Goal: Task Accomplishment & Management: Complete application form

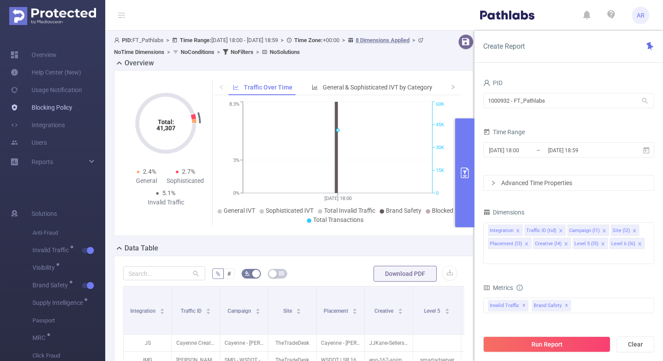
click at [64, 108] on link "Blocking Policy" at bounding box center [42, 108] width 62 height 18
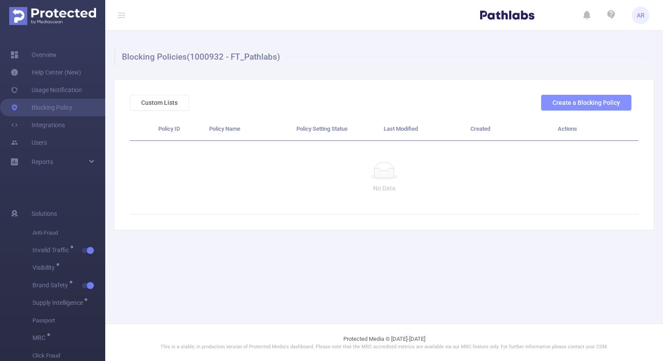
click at [561, 104] on button "Create a Blocking Policy" at bounding box center [586, 103] width 90 height 16
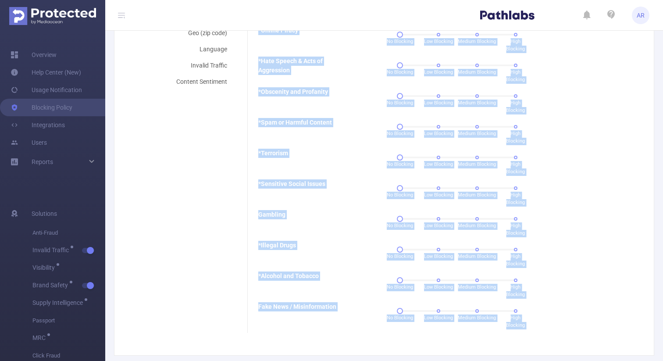
scroll to position [377, 0]
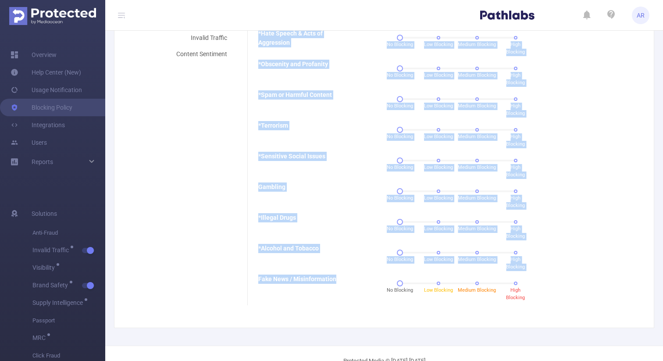
drag, startPoint x: 258, startPoint y: 63, endPoint x: 346, endPoint y: 289, distance: 242.7
click at [346, 289] on div "*Adult & Explicit Sexual Content No Blocking Low Blocking Medium Blocking High …" at bounding box center [444, 90] width 373 height 429
copy div "*Adult & Explicit Sexual Content No Blocking Low Blocking Medium Blocking High …"
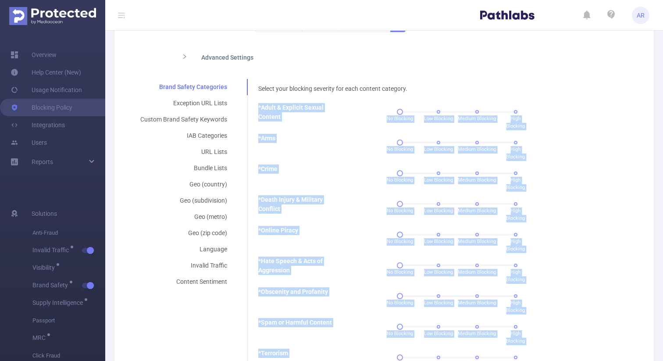
scroll to position [0, 0]
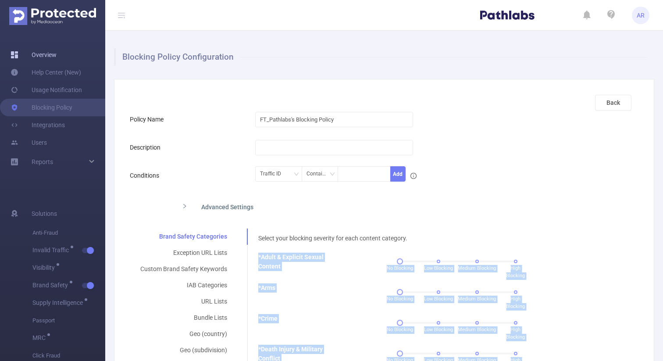
click at [43, 52] on link "Overview" at bounding box center [34, 55] width 46 height 18
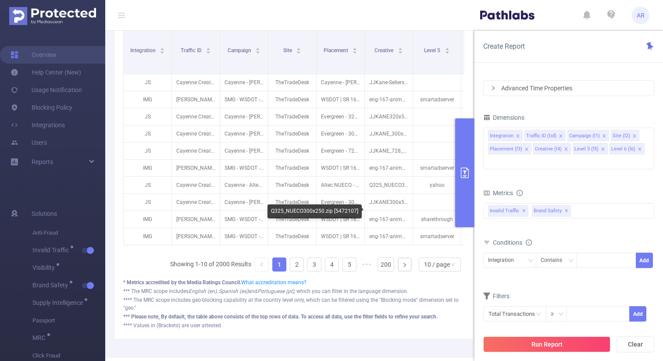
scroll to position [261, 0]
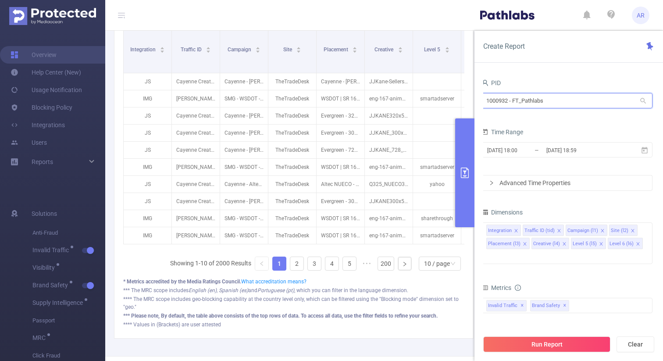
click at [525, 101] on input "1000932 - FT_Pathlabs" at bounding box center [566, 100] width 171 height 15
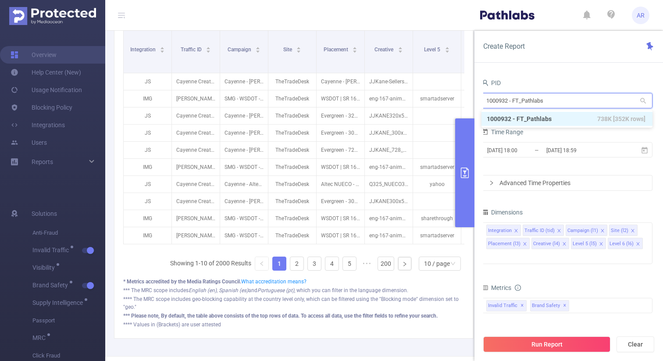
click at [525, 101] on input "1000932 - FT_Pathlabs" at bounding box center [566, 100] width 171 height 15
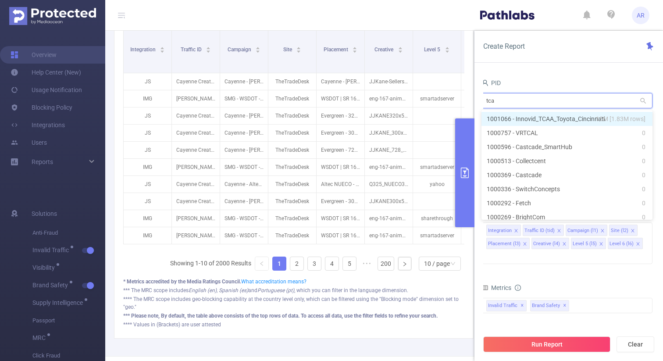
type input "tcaa"
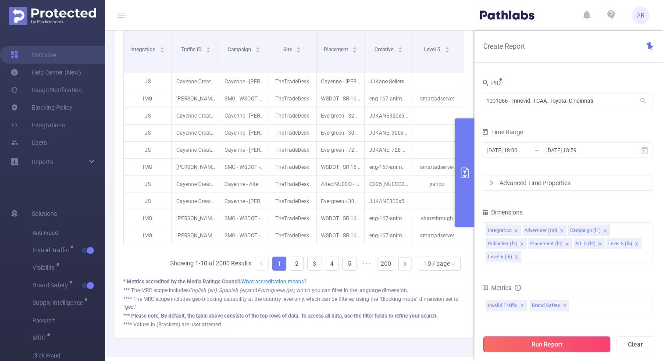
click at [499, 345] on button "Run Report" at bounding box center [546, 344] width 127 height 16
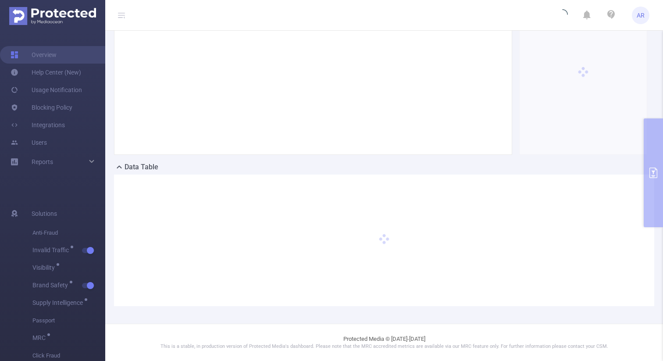
scroll to position [81, 0]
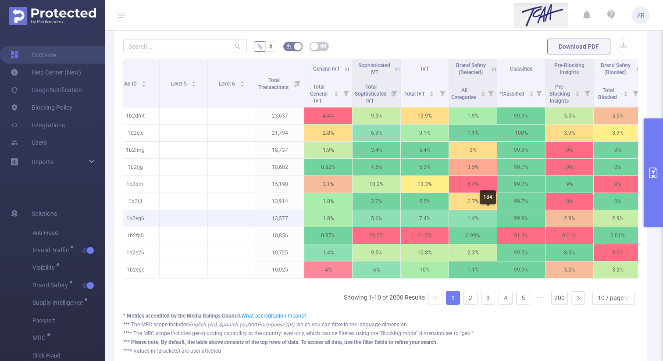
scroll to position [0, 259]
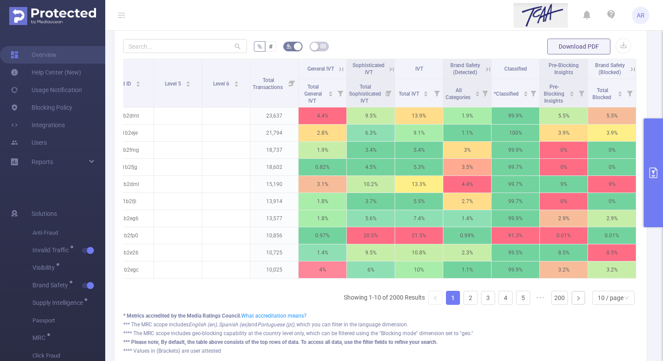
click at [658, 197] on button "primary" at bounding box center [652, 172] width 19 height 109
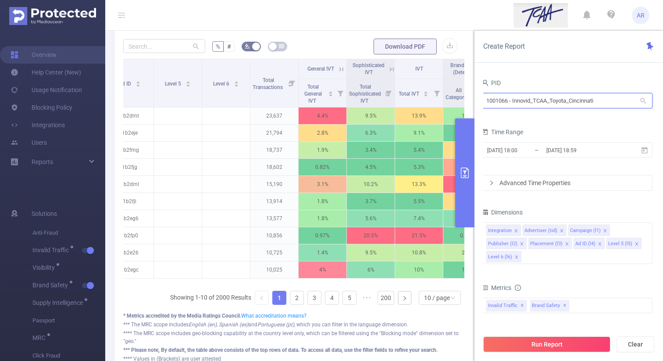
click at [523, 99] on input "1001066 - Innovid_TCAA_Toyota_Cincinnati" at bounding box center [566, 100] width 171 height 15
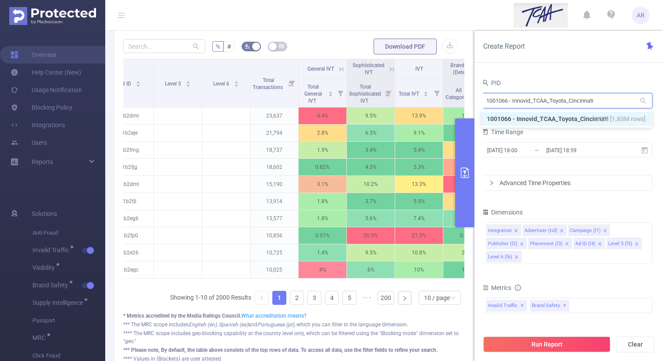
click at [523, 99] on input "1001066 - Innovid_TCAA_Toyota_Cincinnati" at bounding box center [566, 100] width 171 height 15
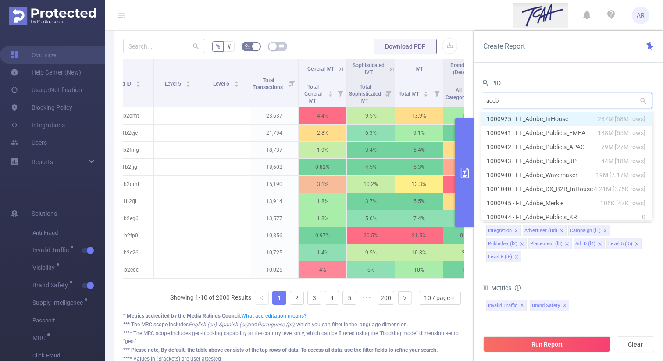
type input "adobe"
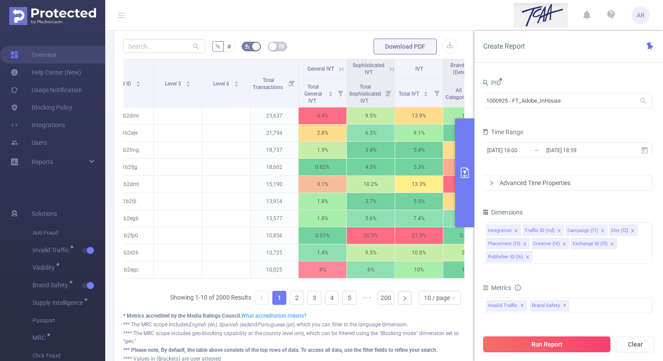
click at [512, 337] on button "Run Report" at bounding box center [546, 344] width 127 height 16
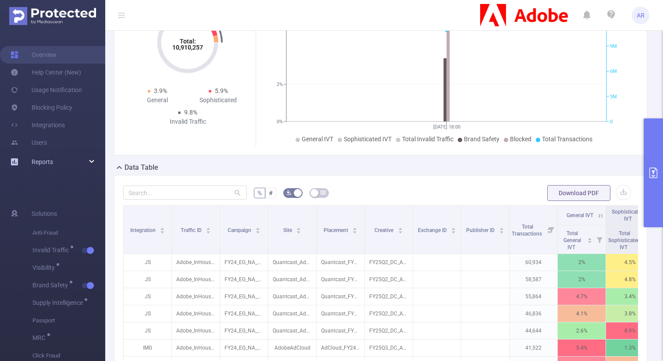
click at [50, 160] on span "Reports" at bounding box center [42, 161] width 21 height 7
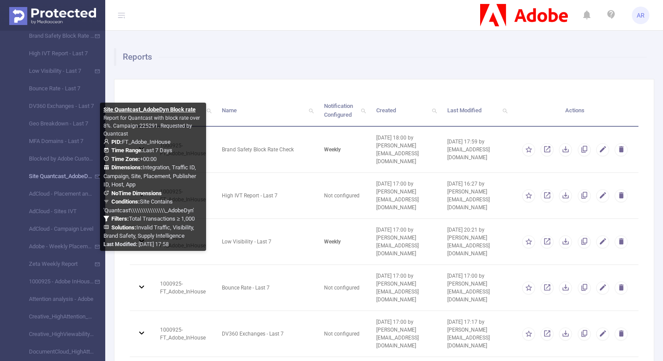
click at [53, 178] on link "Site Quantcast_AdobeDyn Block rate" at bounding box center [56, 176] width 77 height 18
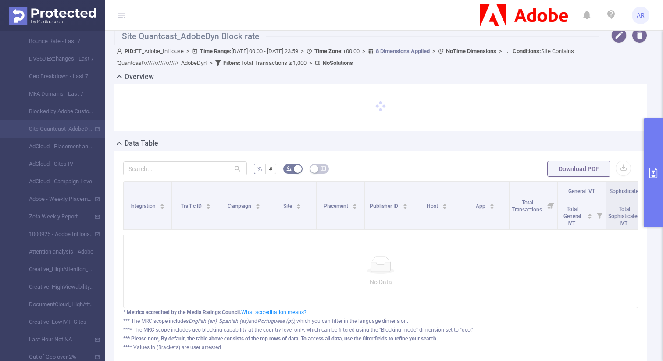
scroll to position [3, 0]
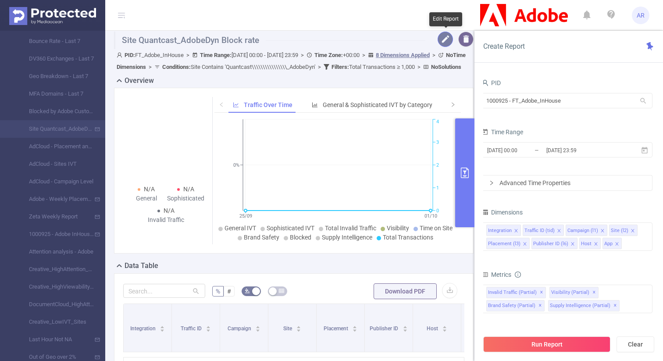
click at [444, 38] on button "button" at bounding box center [444, 39] width 15 height 15
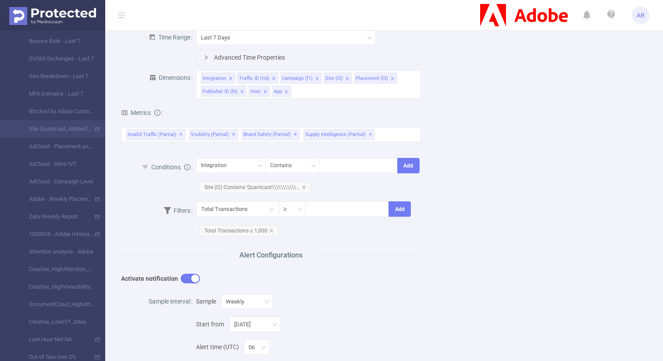
scroll to position [0, 0]
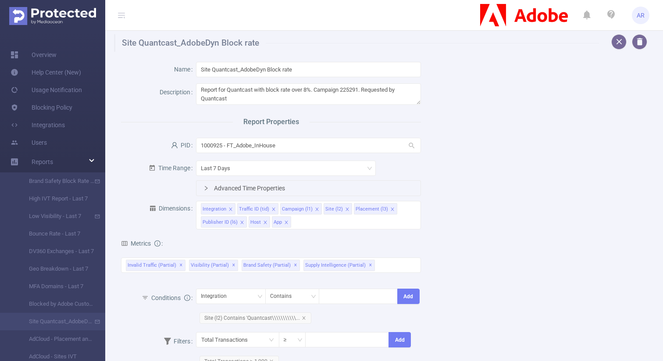
click at [120, 14] on icon at bounding box center [121, 15] width 7 height 7
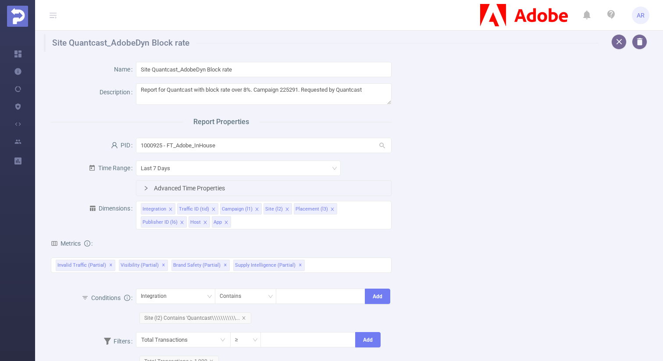
click at [48, 11] on icon at bounding box center [53, 15] width 11 height 30
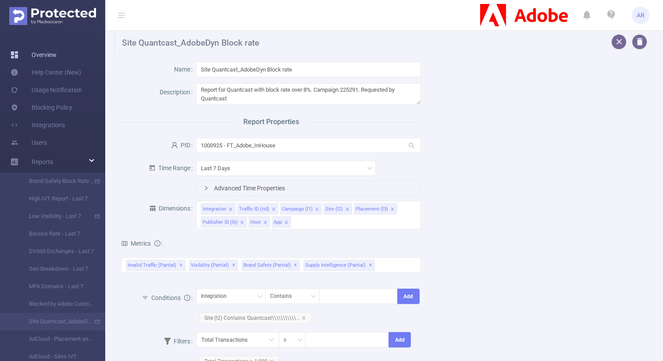
click at [27, 48] on link "Overview" at bounding box center [34, 55] width 46 height 18
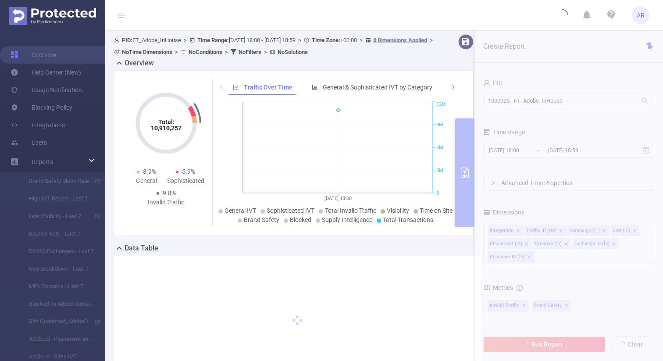
click at [540, 97] on section "PID: FT_Adobe_InHouse > Time Range: [DATE] 18:00 - [DATE] 18:59 > Time Zone: +0…" at bounding box center [383, 218] width 557 height 374
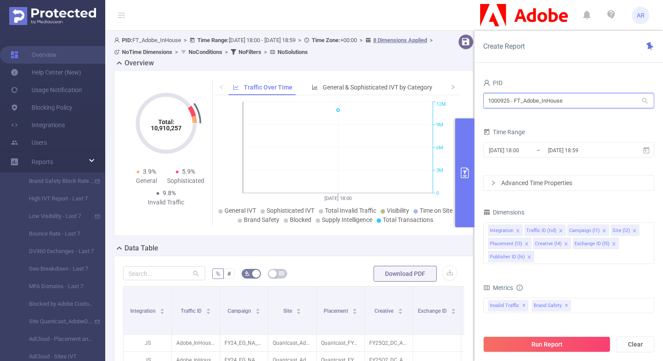
click at [534, 101] on input "1000925 - FT_Adobe_InHouse" at bounding box center [568, 100] width 171 height 15
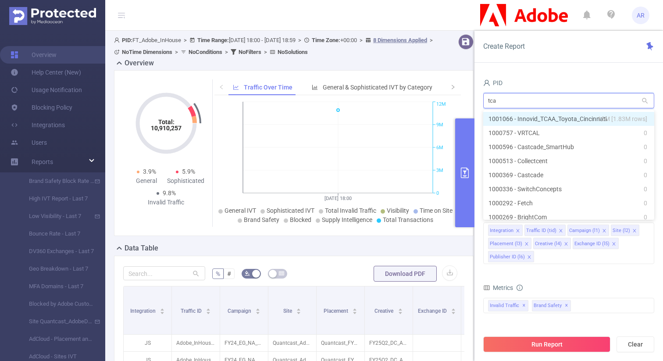
type input "tcaa"
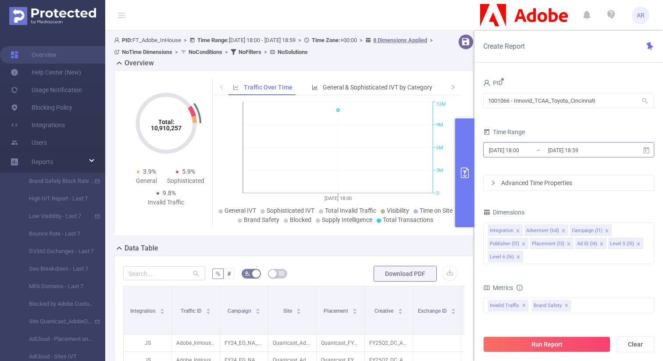
click at [559, 146] on input "[DATE] 18:59" at bounding box center [582, 150] width 71 height 12
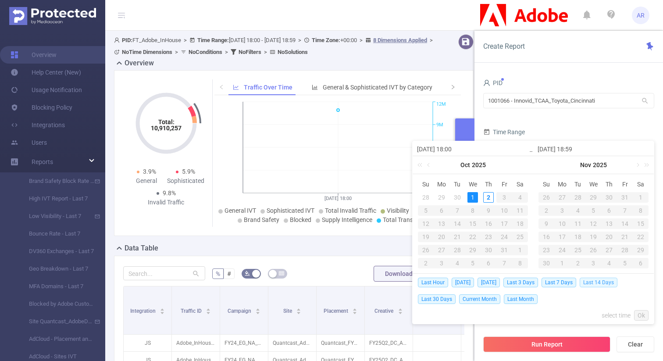
click at [589, 284] on span "Last 14 Days" at bounding box center [598, 282] width 38 height 10
type input "[DATE] 00:00"
type input "[DATE] 23:59"
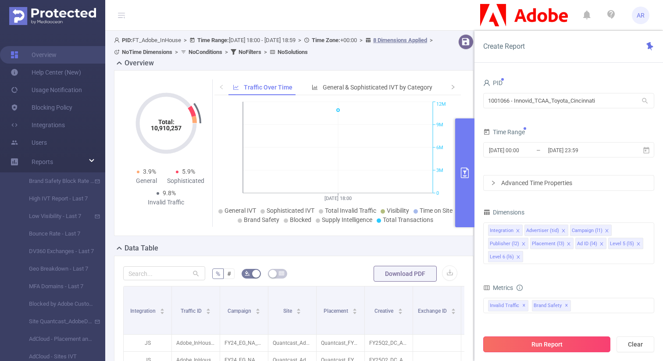
click at [538, 342] on button "Run Report" at bounding box center [546, 344] width 127 height 16
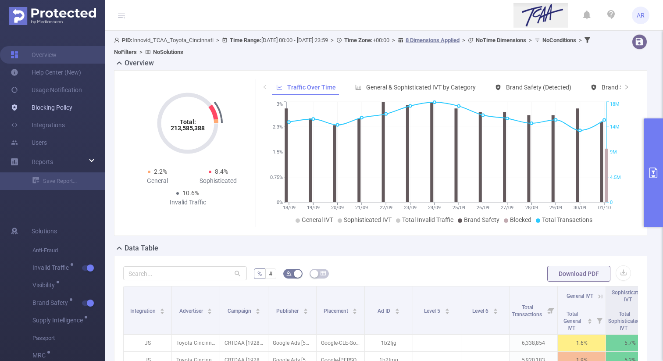
click at [65, 106] on link "Blocking Policy" at bounding box center [42, 108] width 62 height 18
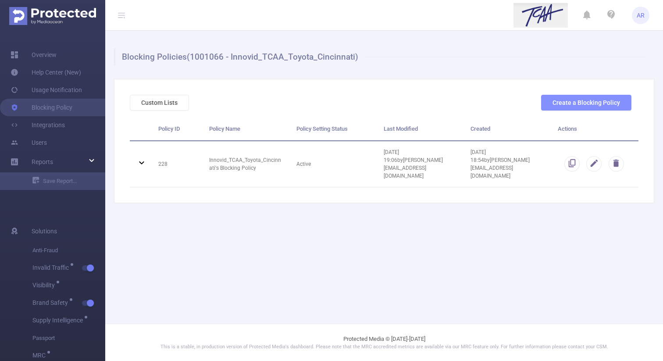
click at [559, 107] on button "Create a Blocking Policy" at bounding box center [586, 103] width 90 height 16
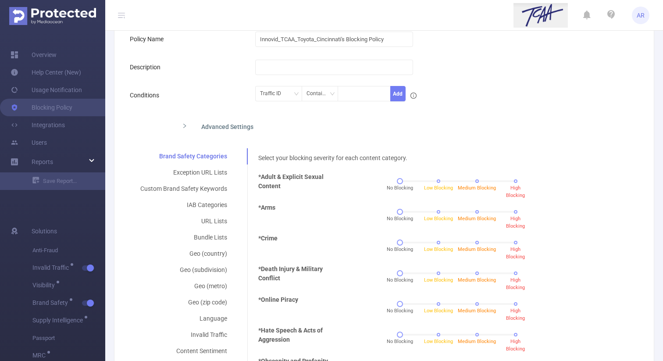
scroll to position [82, 0]
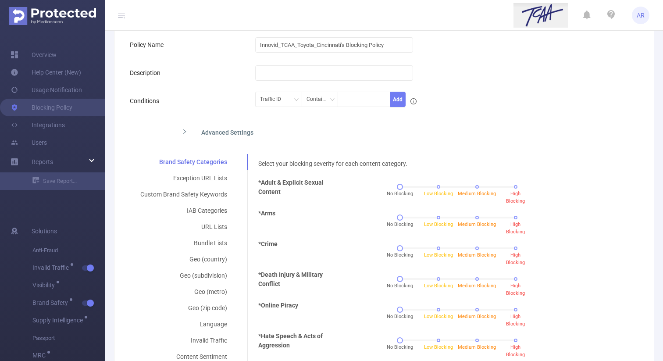
click at [186, 130] on icon "icon: right" at bounding box center [184, 131] width 5 height 5
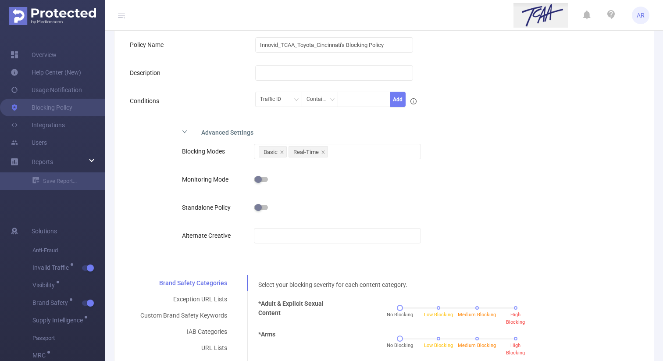
click at [186, 130] on icon "icon: right" at bounding box center [184, 131] width 4 height 3
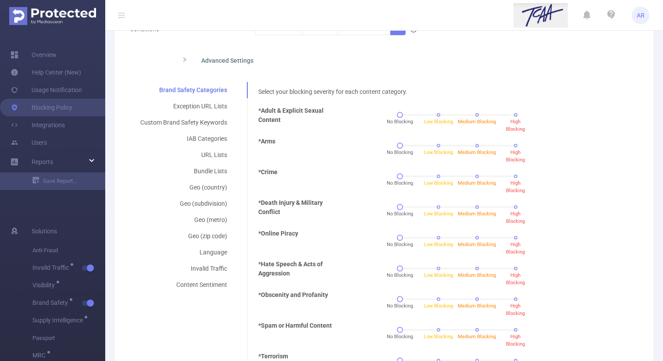
scroll to position [159, 0]
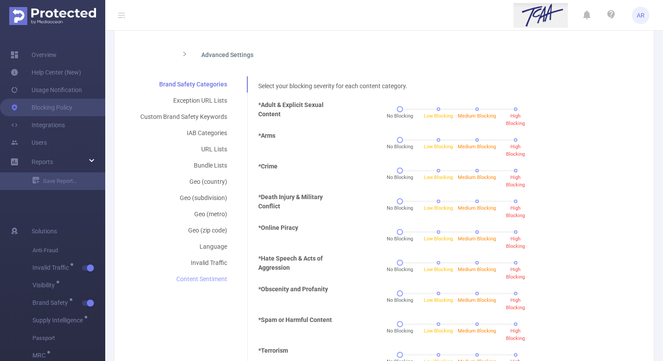
click at [201, 276] on div "Content Sentiment" at bounding box center [184, 279] width 108 height 16
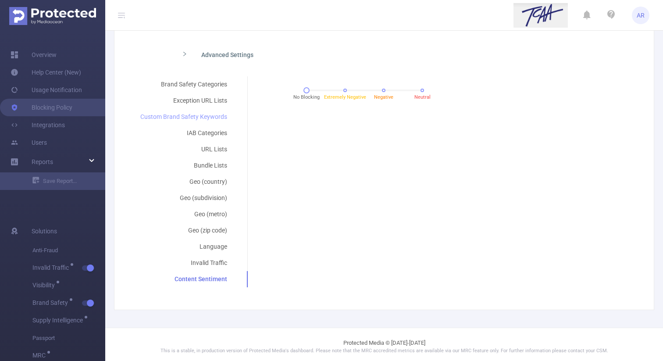
click at [215, 115] on div "Custom Brand Safety Keywords" at bounding box center [184, 117] width 108 height 16
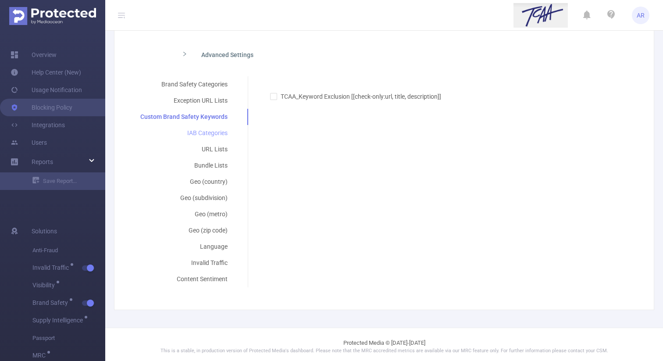
click at [213, 132] on div "IAB Categories" at bounding box center [184, 133] width 108 height 16
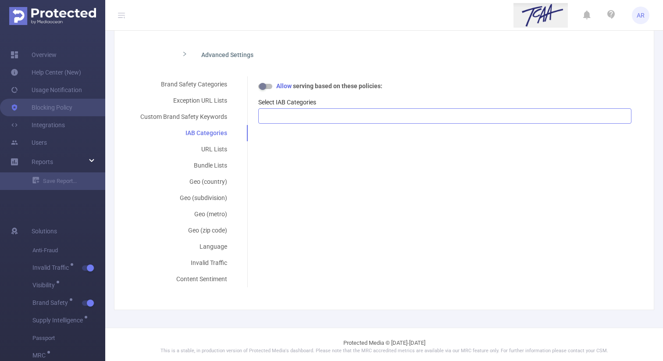
click at [272, 114] on div at bounding box center [444, 116] width 363 height 14
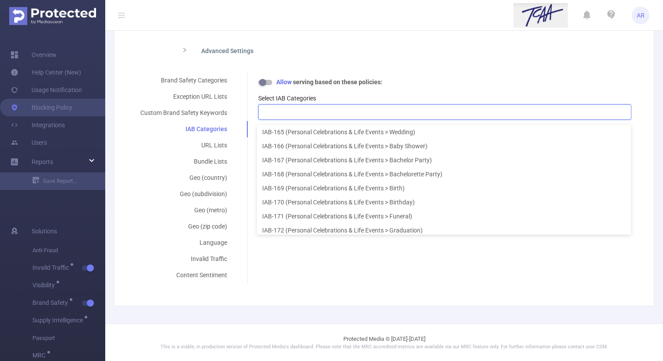
scroll to position [2, 0]
